Goal: Entertainment & Leisure: Consume media (video, audio)

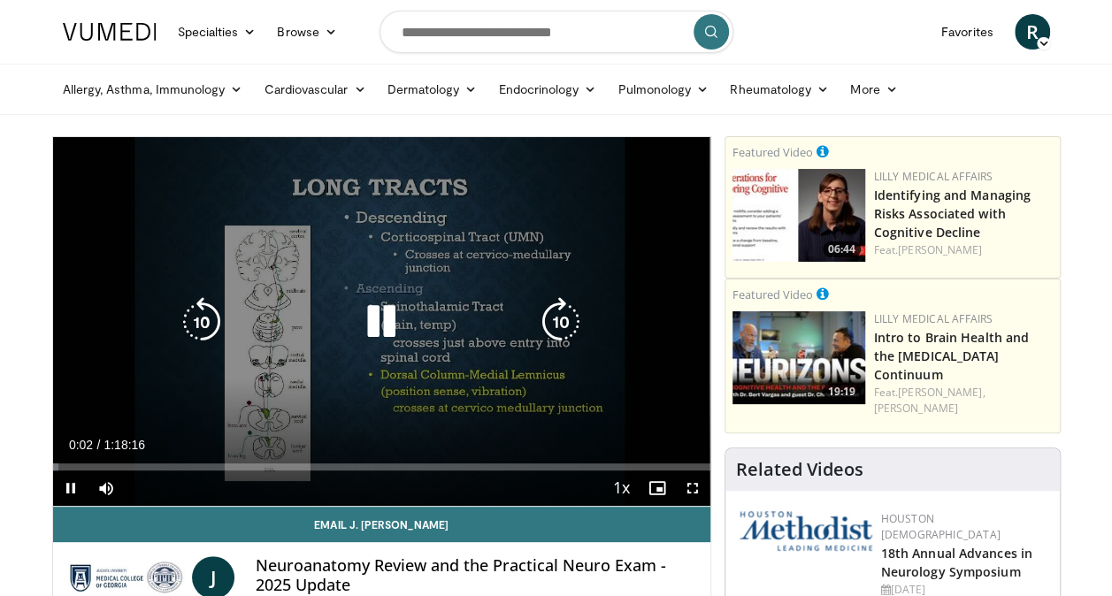
click at [401, 332] on icon "Video Player" at bounding box center [381, 322] width 50 height 50
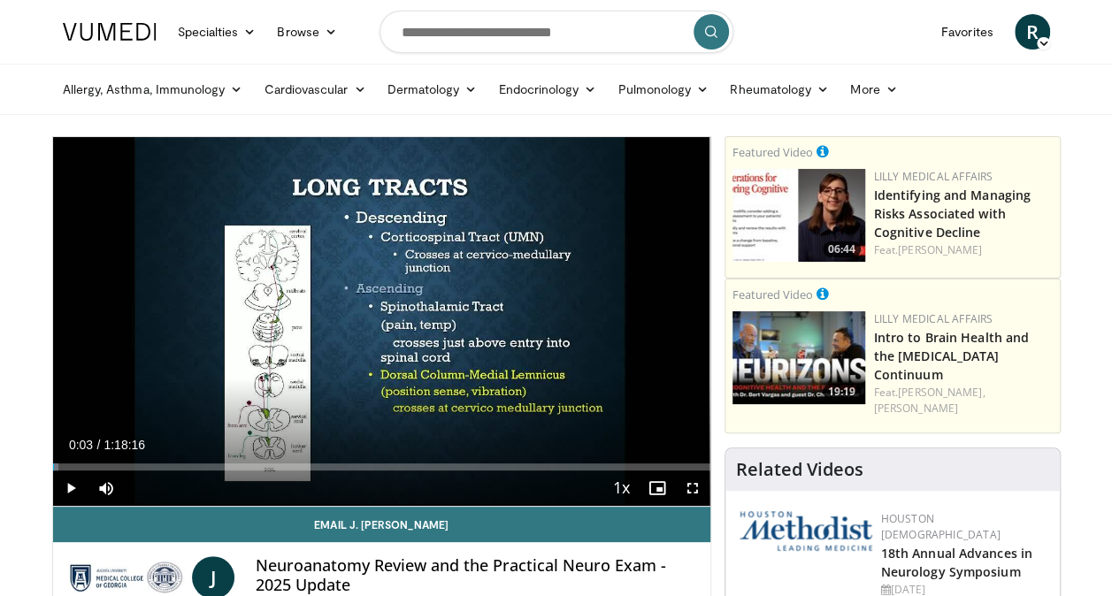
click at [382, 317] on icon "Video Player" at bounding box center [381, 322] width 50 height 50
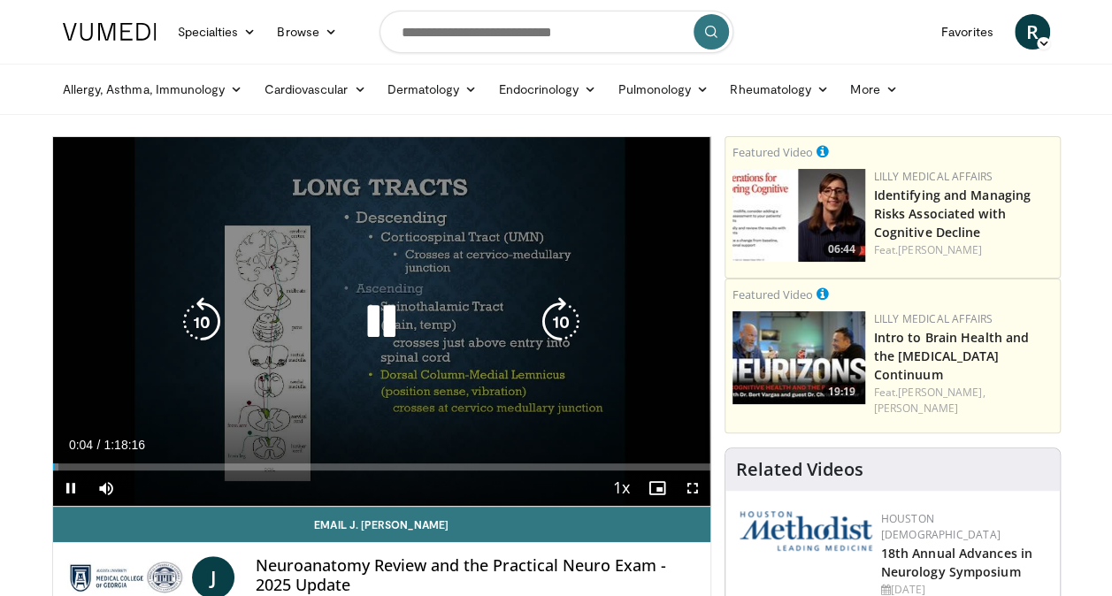
click at [383, 325] on icon "Video Player" at bounding box center [381, 322] width 50 height 50
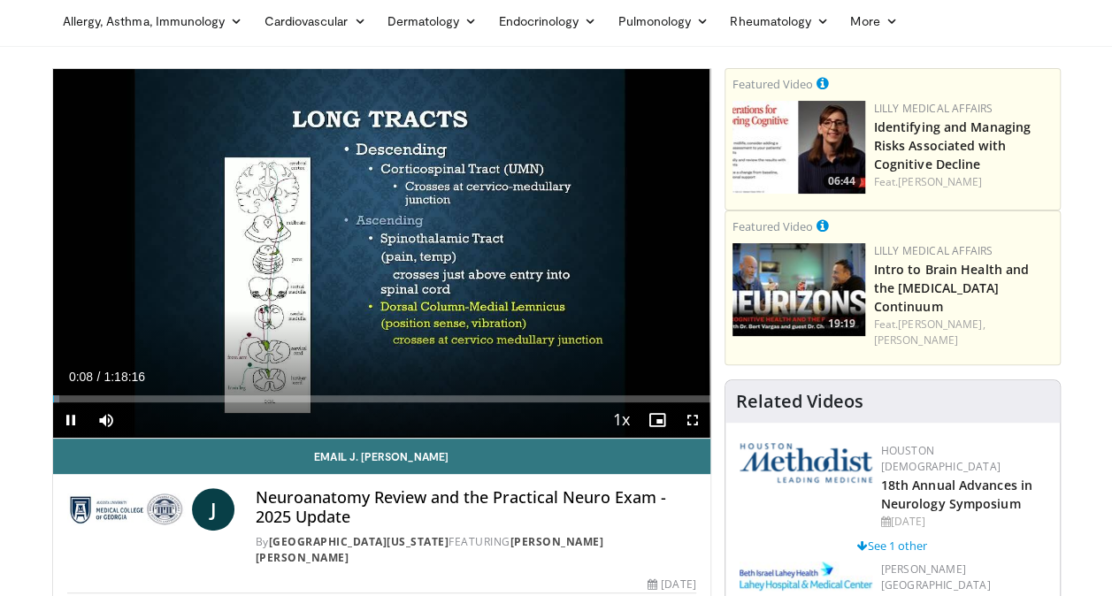
scroll to position [61, 0]
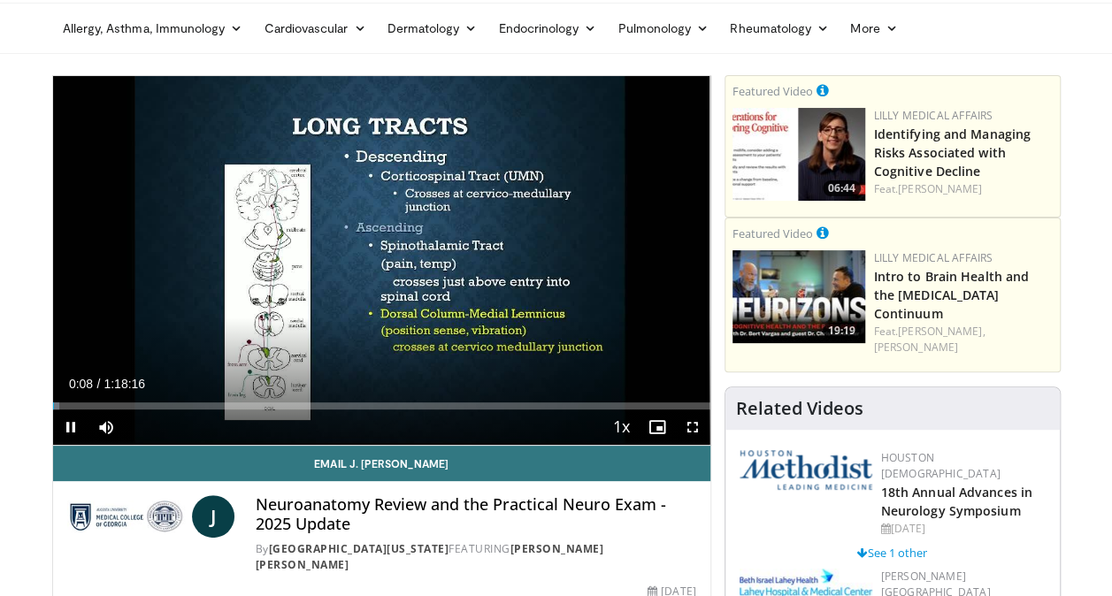
click at [439, 260] on div "Video Player" at bounding box center [381, 260] width 395 height 35
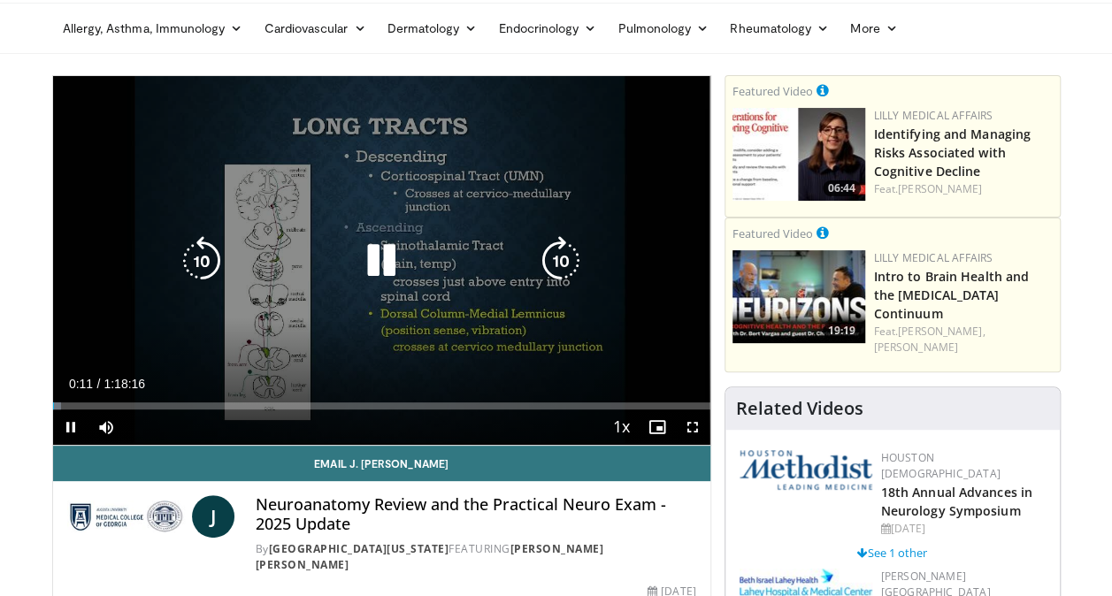
click at [359, 264] on icon "Video Player" at bounding box center [381, 261] width 50 height 50
click at [383, 264] on icon "Video Player" at bounding box center [381, 261] width 50 height 50
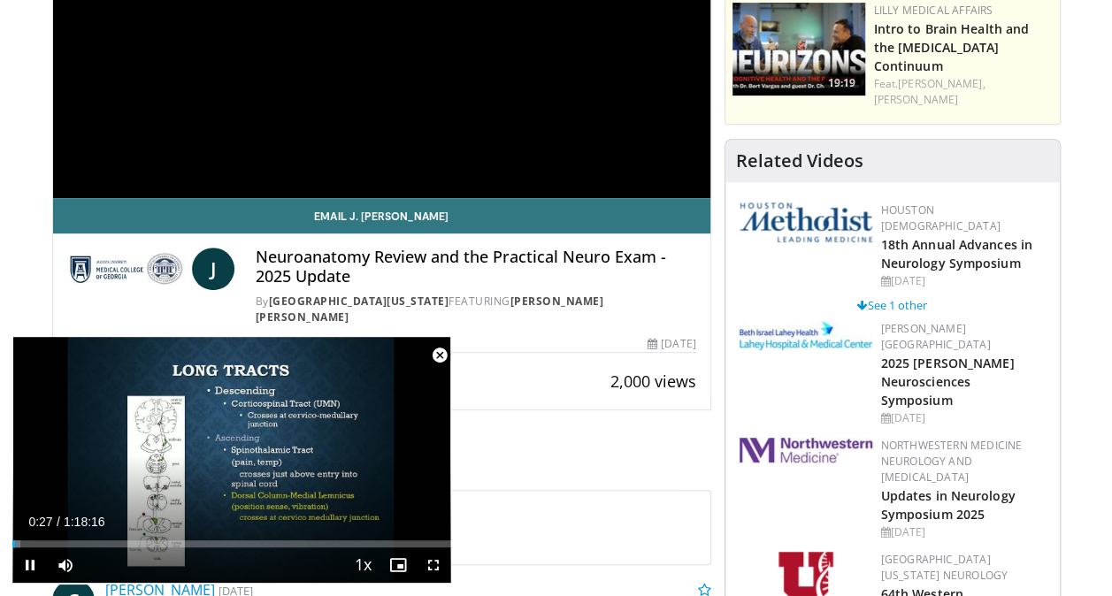
scroll to position [310, 0]
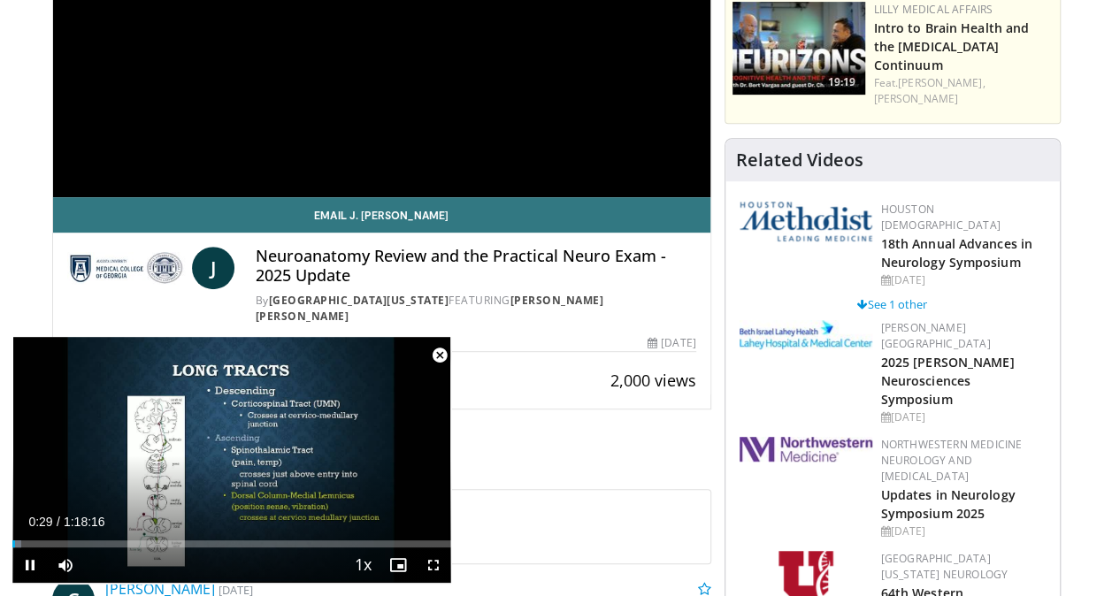
click at [231, 491] on div "10 seconds Tap to unmute" at bounding box center [231, 460] width 439 height 246
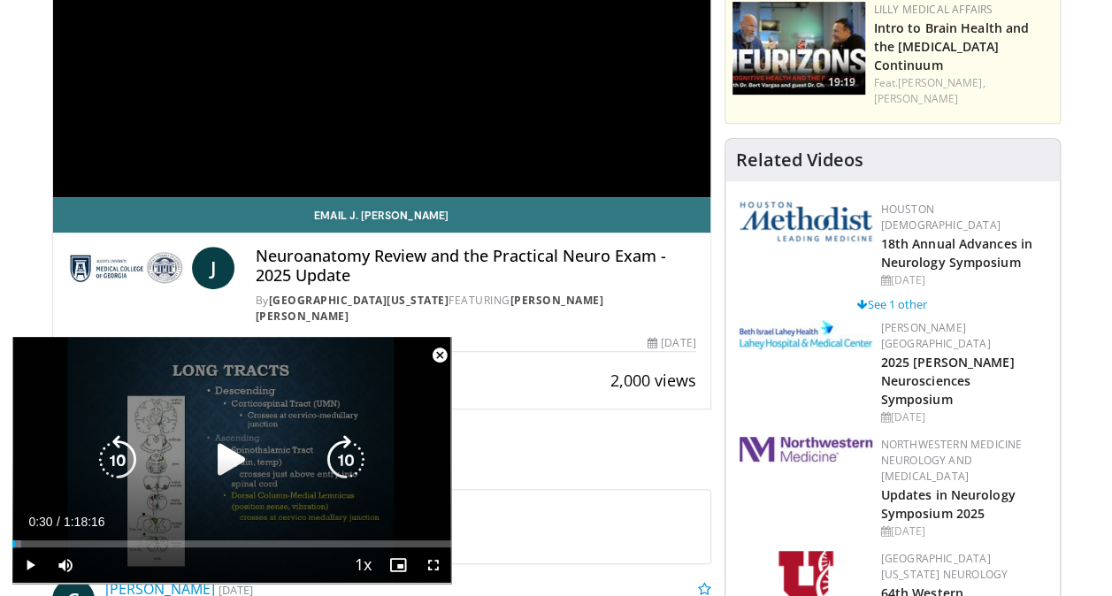
click at [230, 456] on icon "Video Player" at bounding box center [232, 460] width 50 height 50
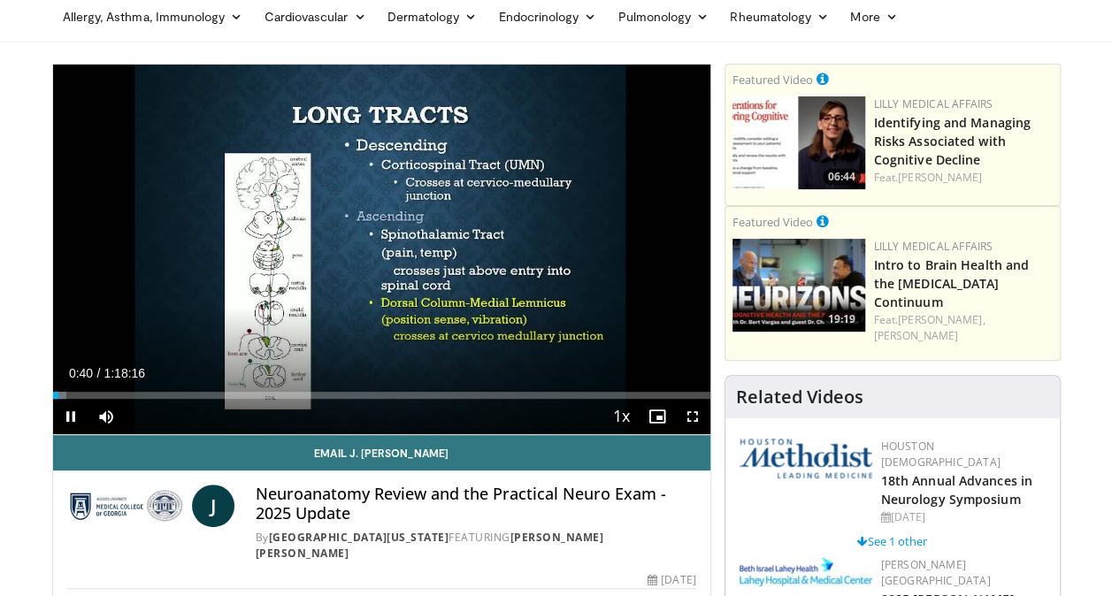
scroll to position [69, 0]
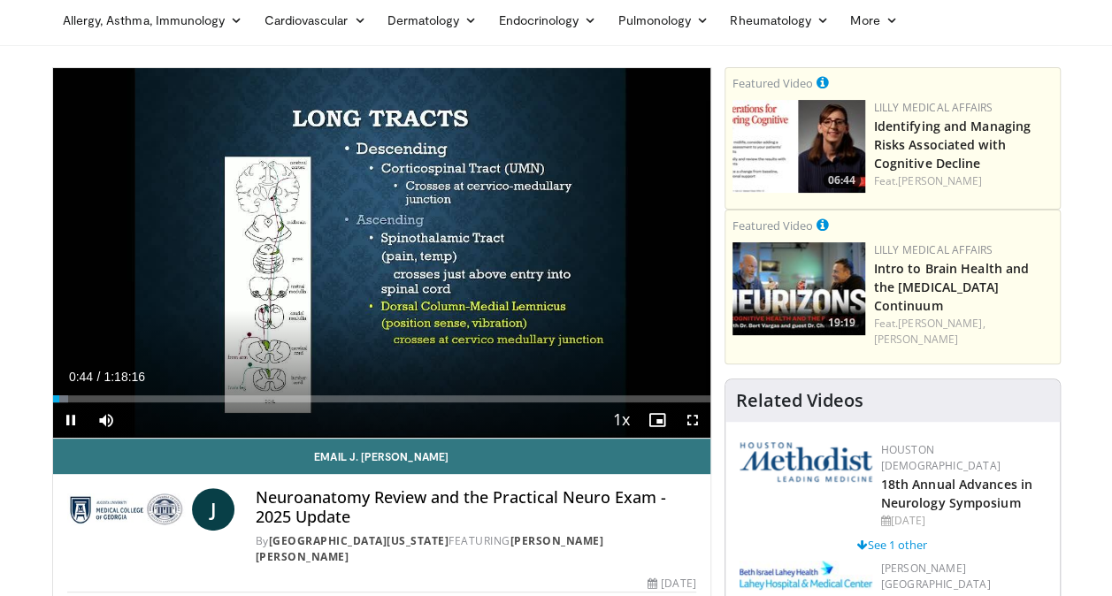
click at [322, 295] on div "10 seconds Tap to unmute" at bounding box center [381, 253] width 657 height 370
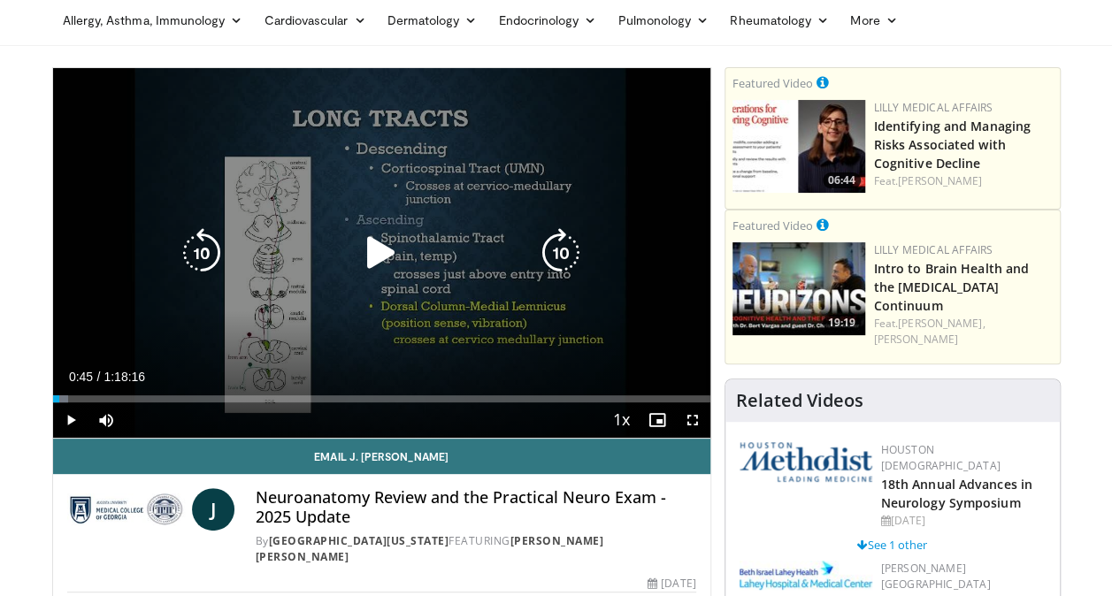
click at [396, 250] on icon "Video Player" at bounding box center [381, 253] width 50 height 50
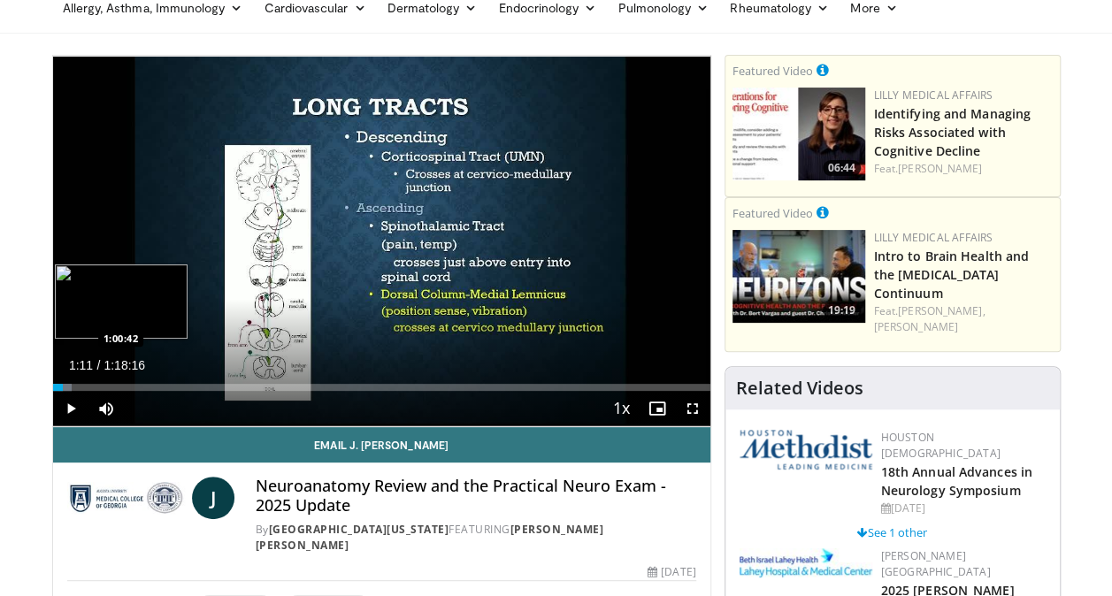
scroll to position [78, 0]
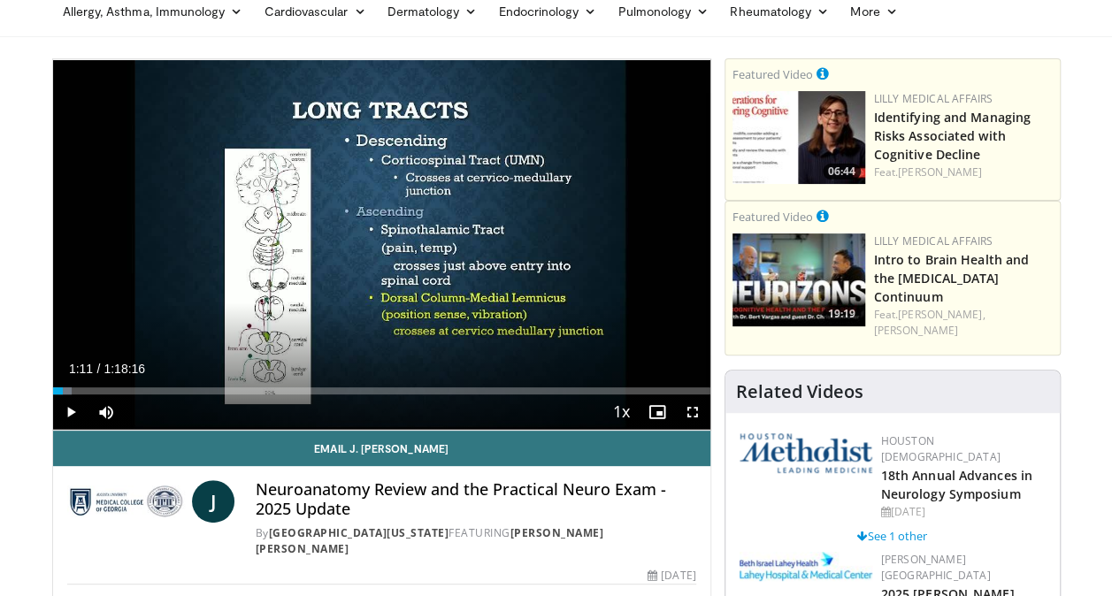
click at [317, 281] on div "10 seconds Tap to unmute" at bounding box center [381, 244] width 657 height 371
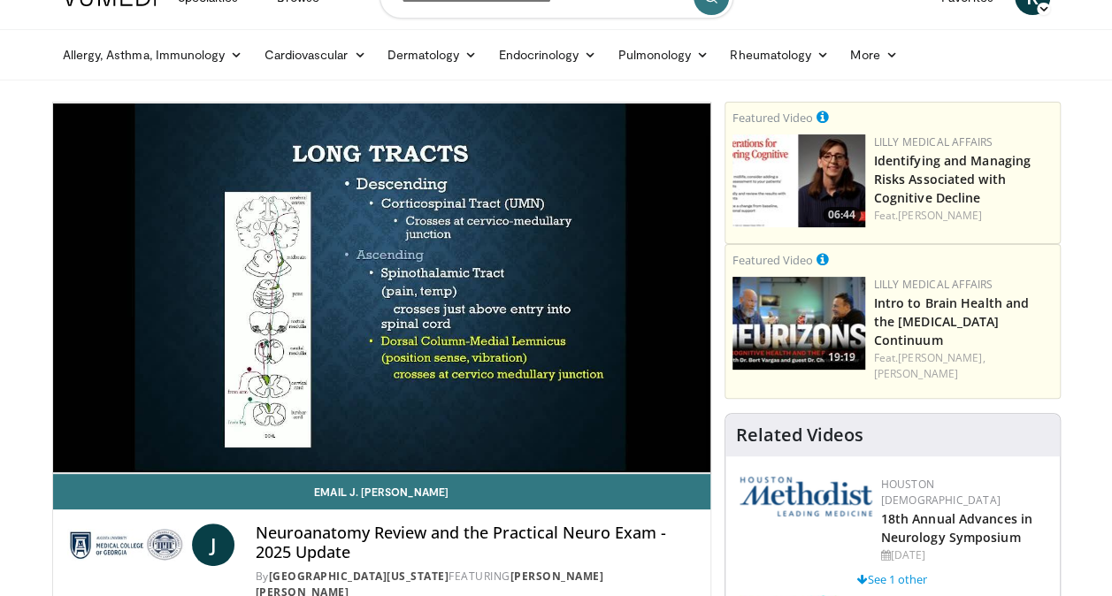
scroll to position [0, 0]
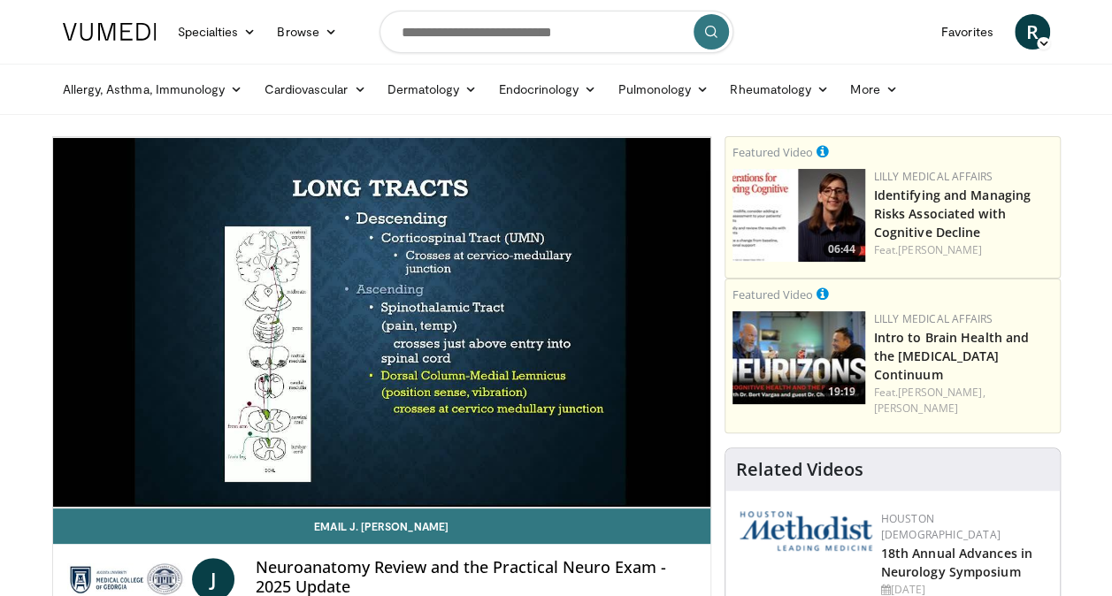
click at [116, 473] on div "10 seconds Tap to unmute" at bounding box center [381, 322] width 657 height 371
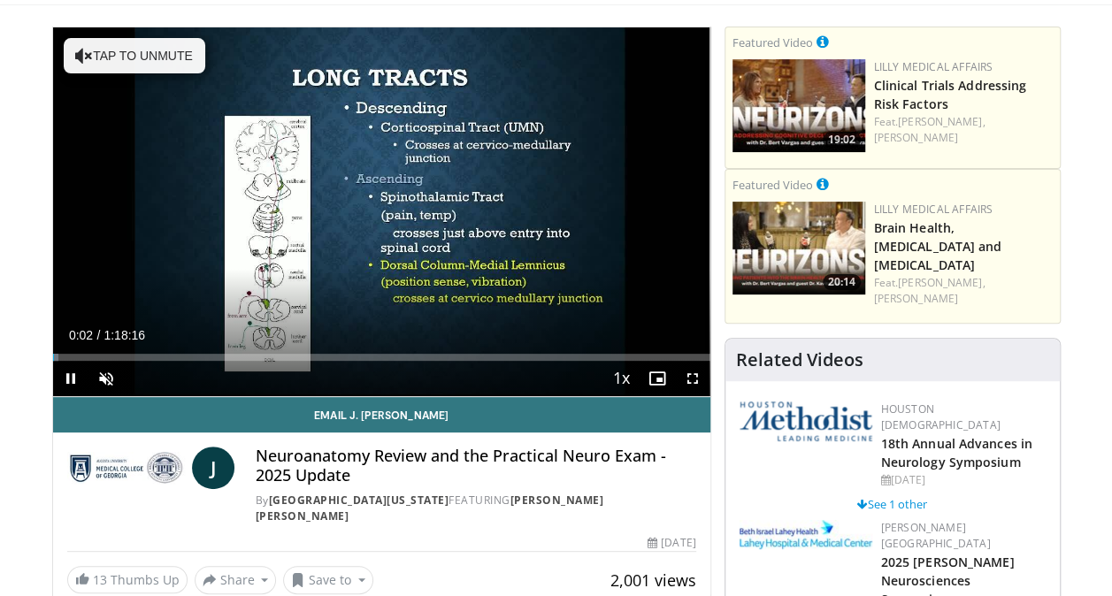
scroll to position [115, 0]
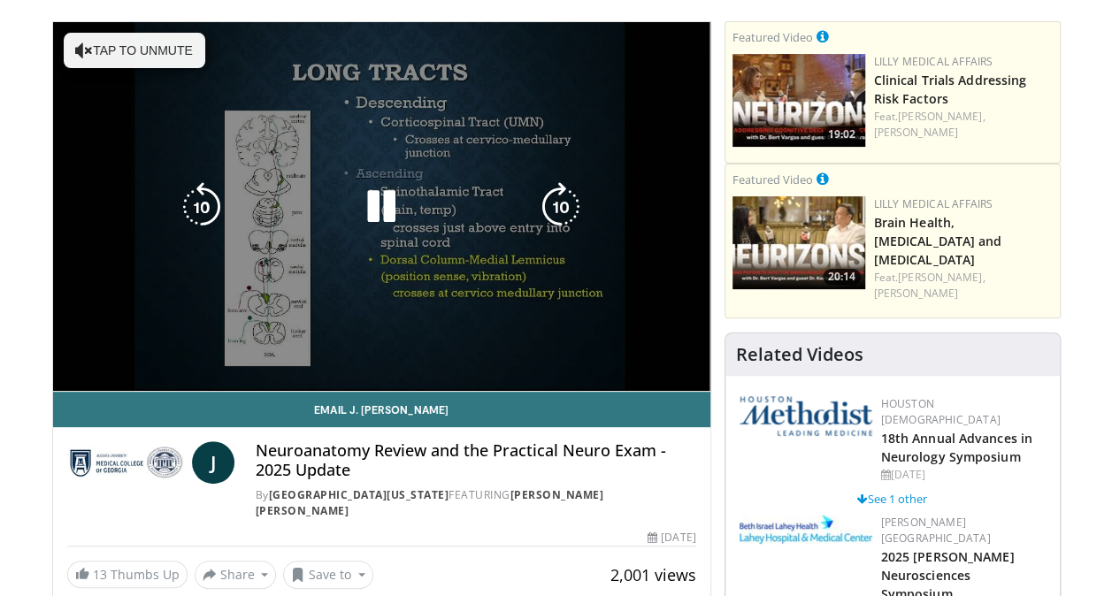
click at [261, 292] on div "10 seconds Tap to unmute" at bounding box center [381, 206] width 657 height 369
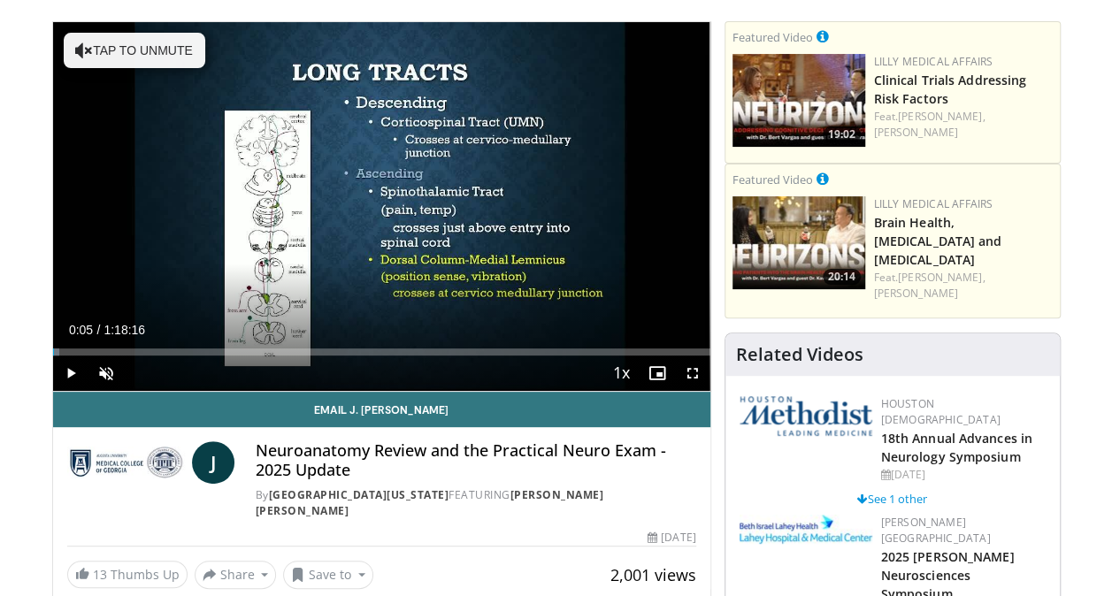
click at [123, 373] on div "Volume Level" at bounding box center [123, 374] width 0 height 6
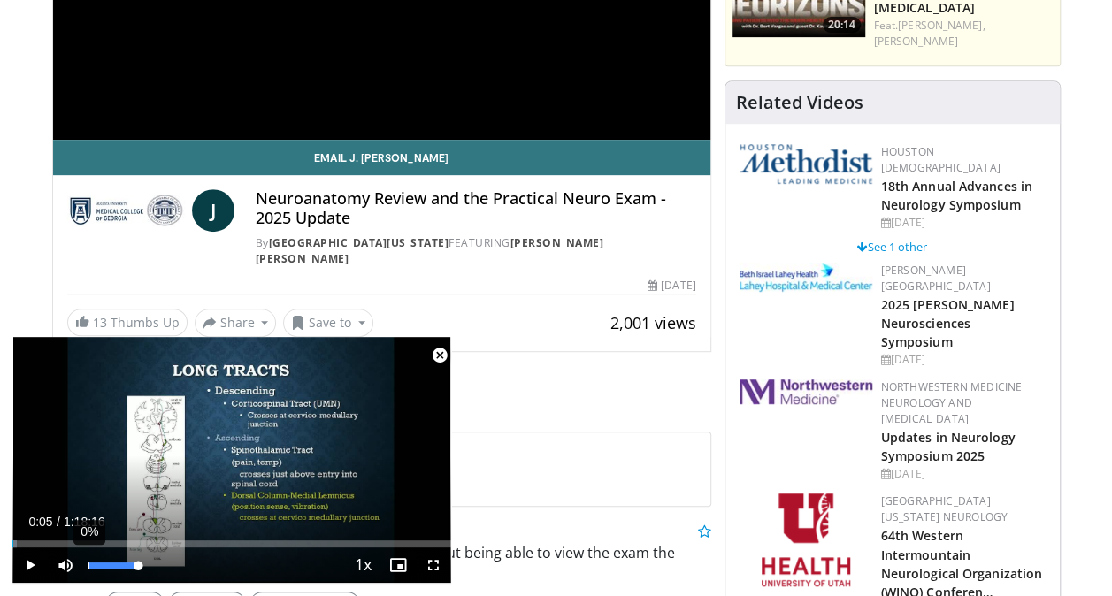
scroll to position [368, 0]
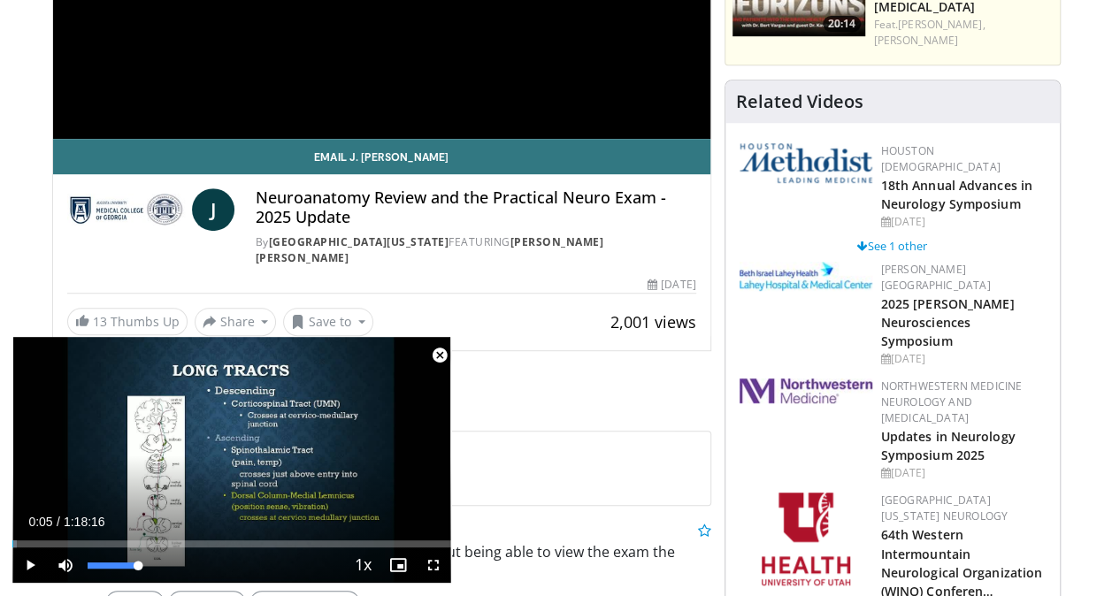
click at [334, 444] on icon "Video Player" at bounding box center [346, 460] width 50 height 50
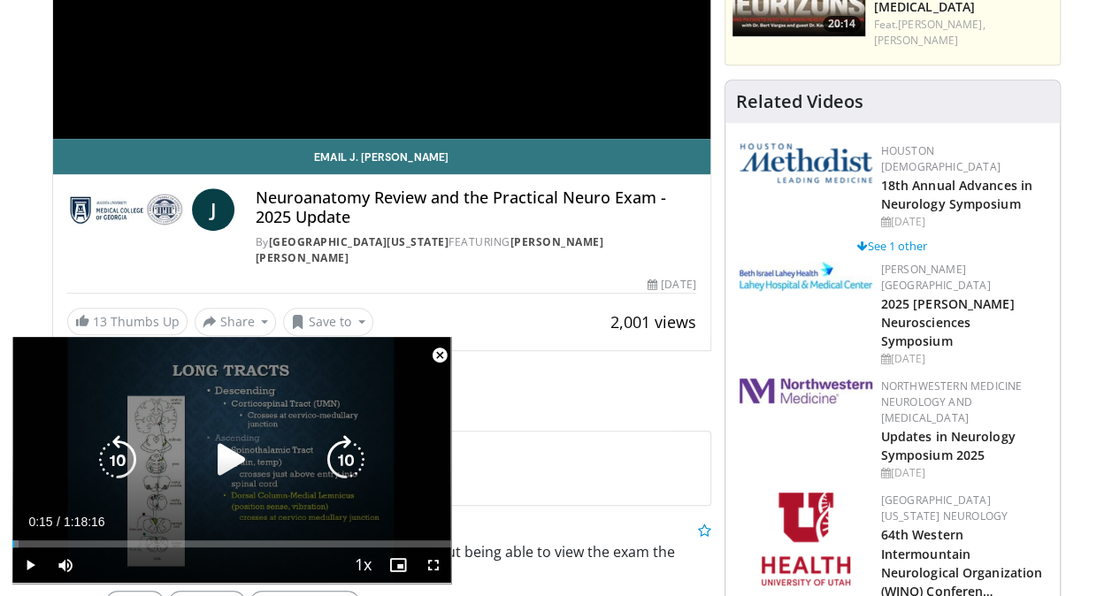
click at [226, 470] on icon "Video Player" at bounding box center [232, 460] width 50 height 50
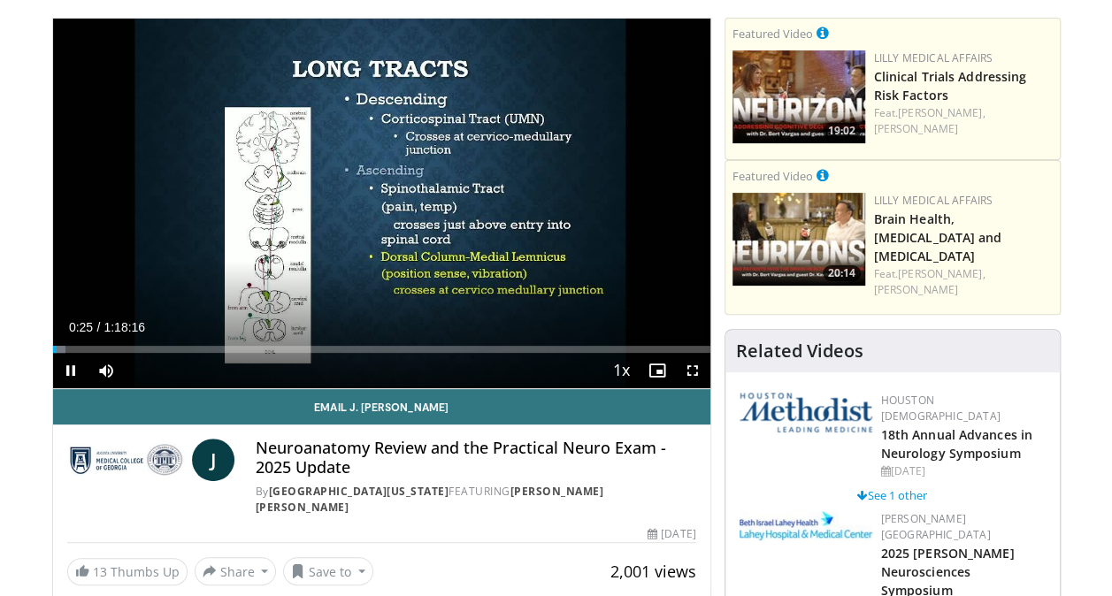
scroll to position [119, 0]
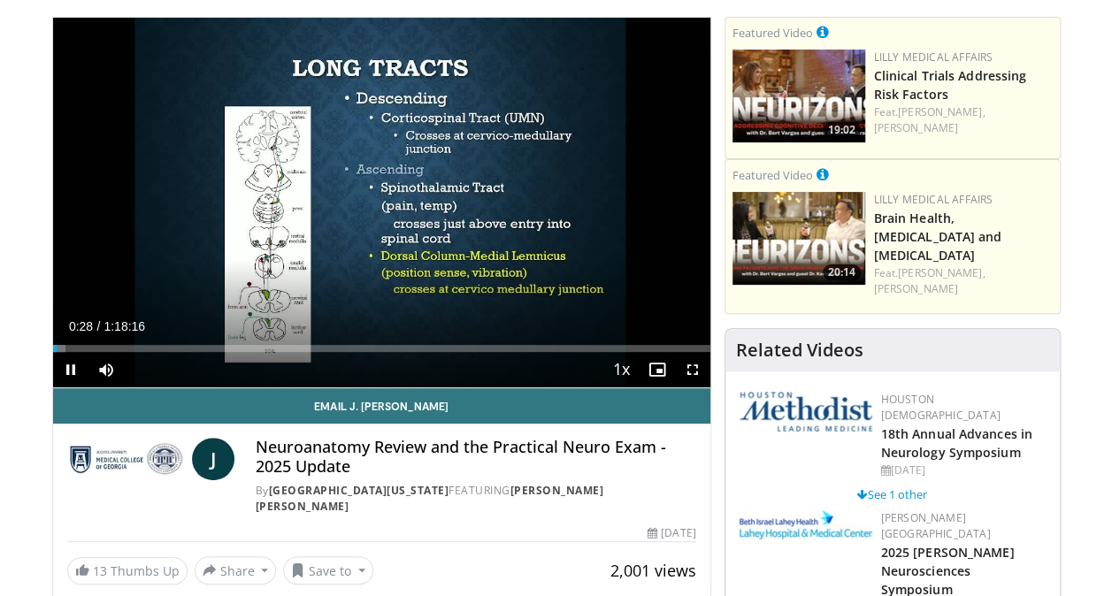
click at [373, 227] on div "10 seconds Tap to unmute" at bounding box center [381, 203] width 657 height 370
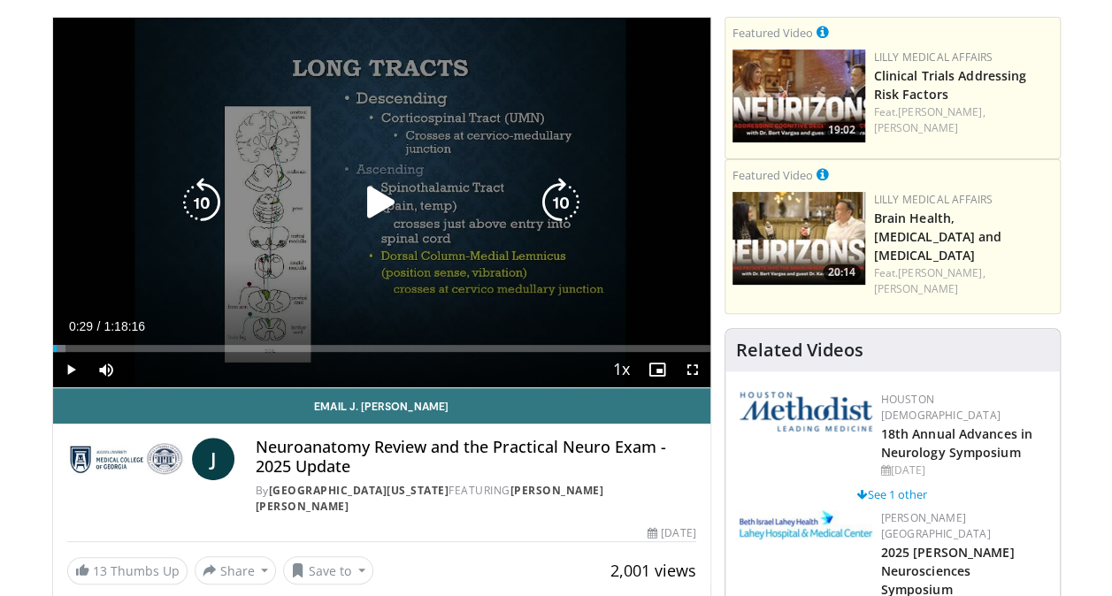
click at [373, 204] on icon "Video Player" at bounding box center [381, 203] width 50 height 50
click at [558, 203] on icon "Video Player" at bounding box center [561, 203] width 50 height 50
click at [382, 204] on icon "Video Player" at bounding box center [381, 203] width 50 height 50
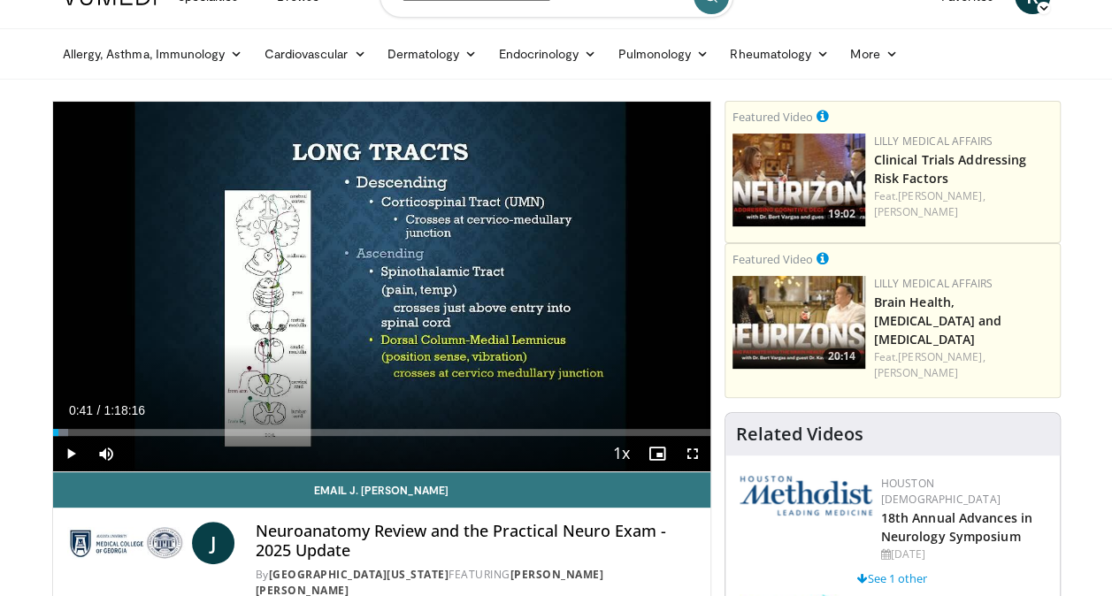
scroll to position [34, 0]
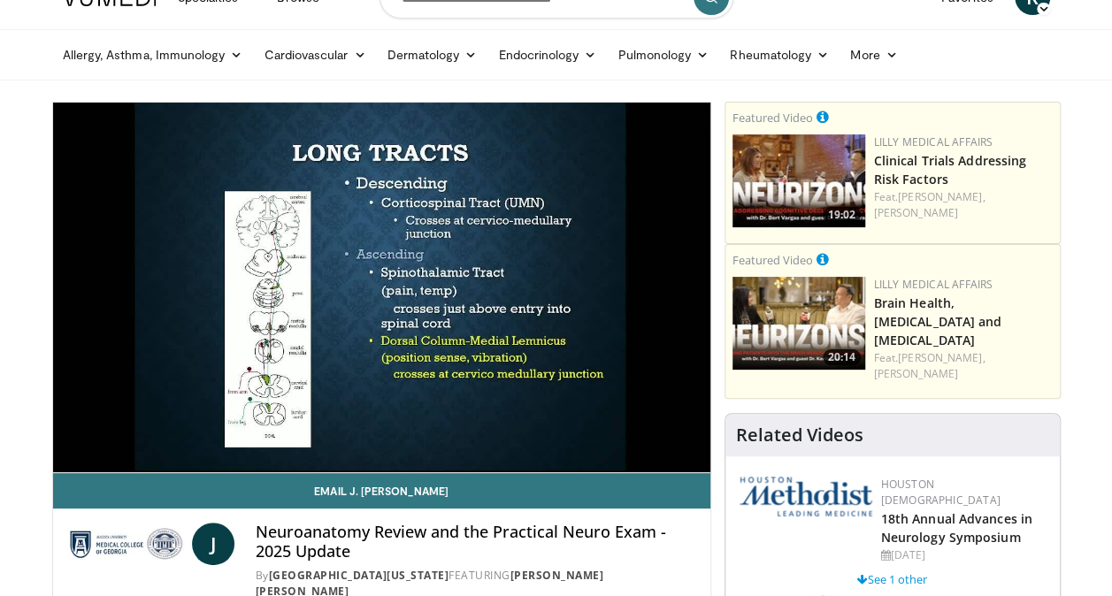
click at [487, 354] on div "10 seconds Tap to unmute" at bounding box center [381, 288] width 657 height 370
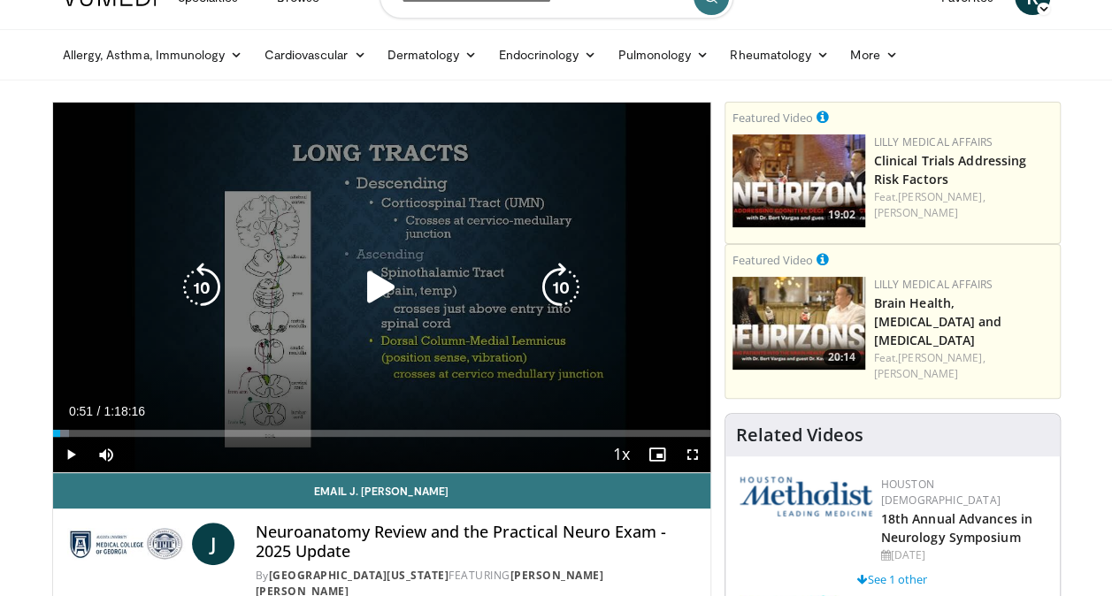
click at [388, 295] on icon "Video Player" at bounding box center [381, 288] width 50 height 50
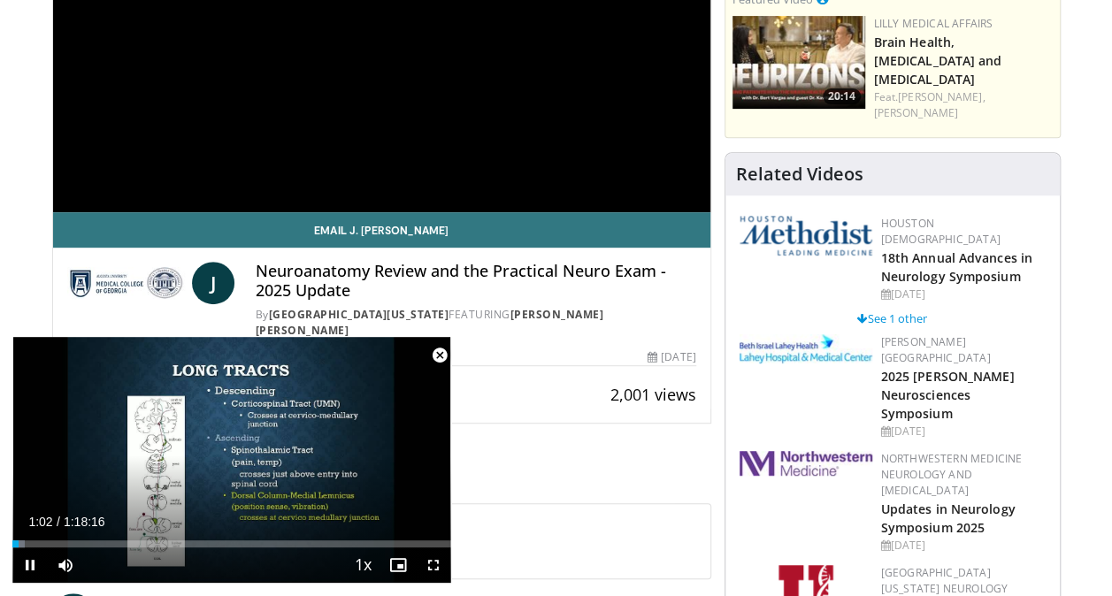
scroll to position [299, 0]
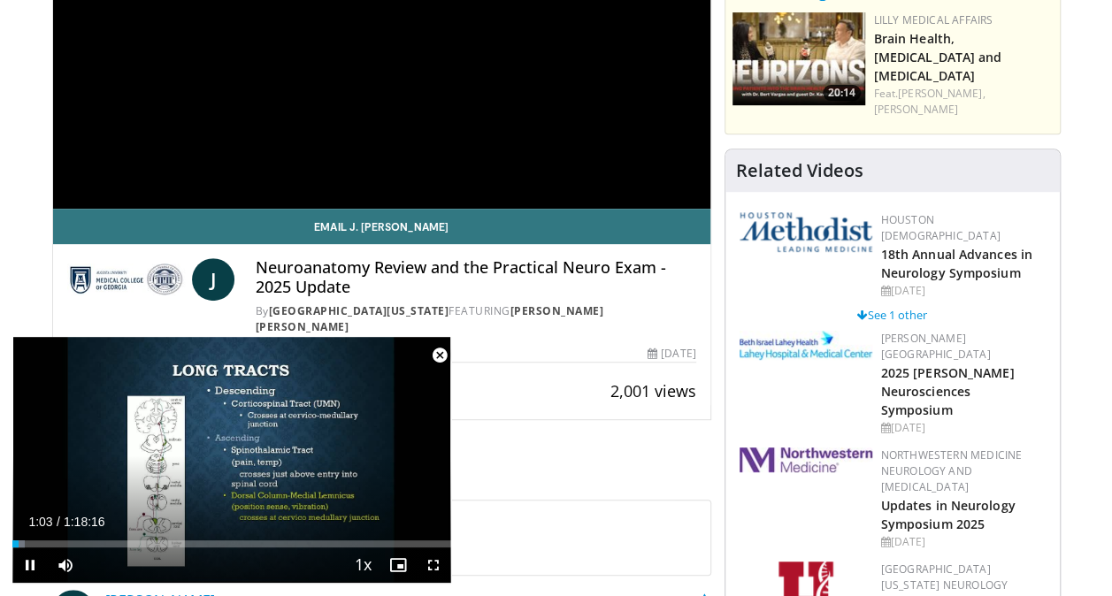
click at [293, 494] on div "10 seconds Tap to unmute" at bounding box center [231, 460] width 439 height 246
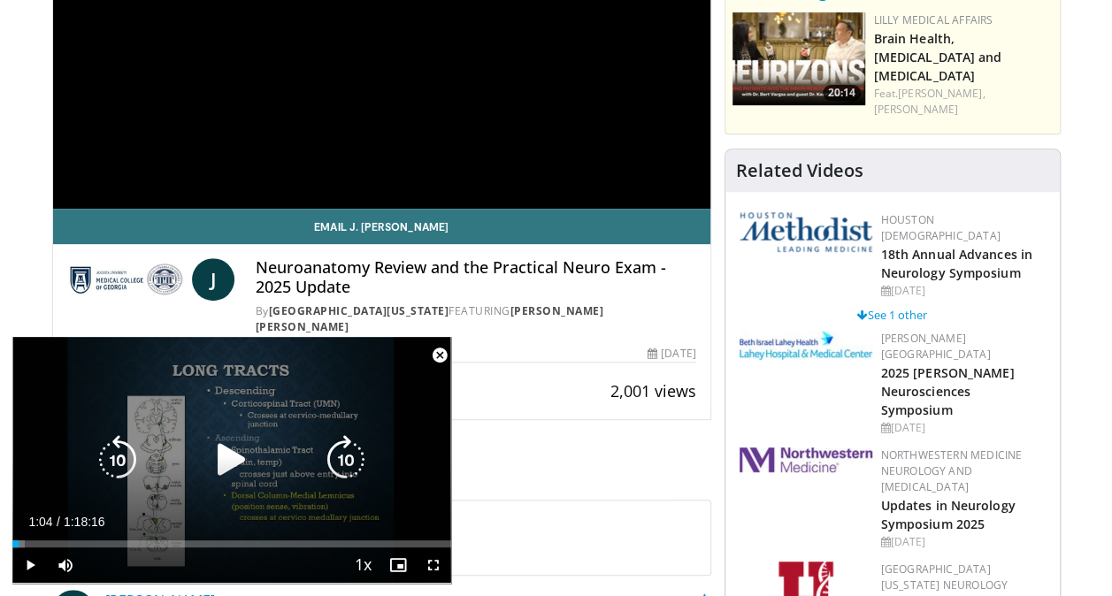
click at [239, 462] on icon "Video Player" at bounding box center [232, 460] width 50 height 50
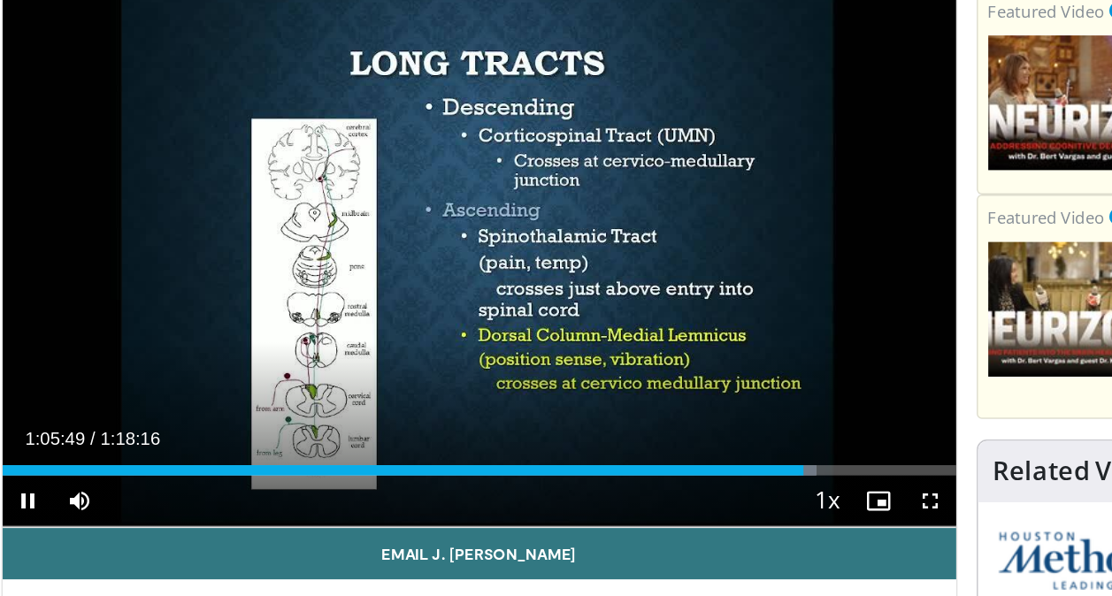
scroll to position [76, 0]
